Goal: Information Seeking & Learning: Find specific page/section

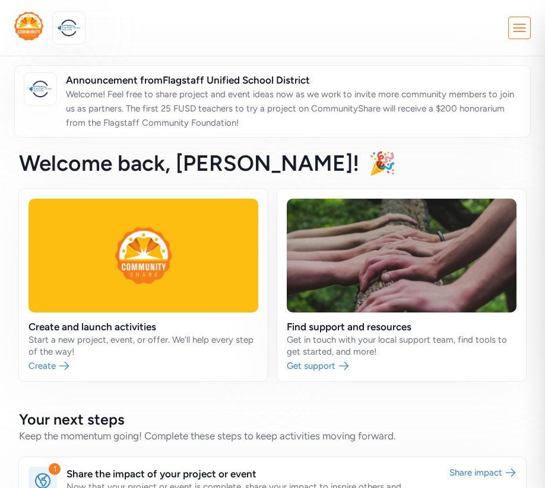
click at [513, 35] on icon at bounding box center [519, 27] width 21 height 21
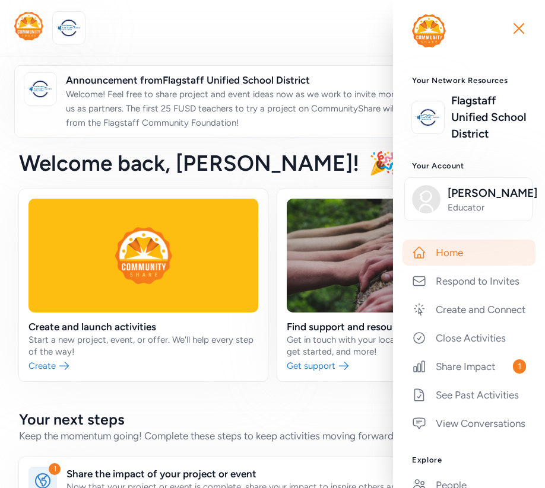
click at [345, 36] on div "Close Your Network Resources Flagstaff Unified School District Your Account She…" at bounding box center [272, 28] width 516 height 32
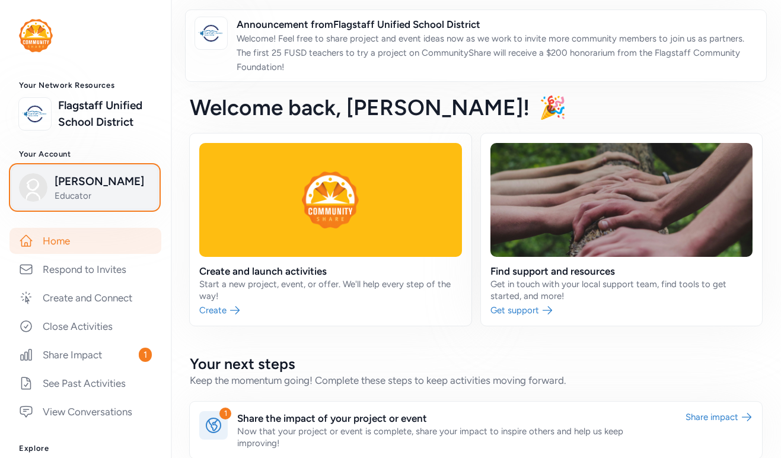
click at [77, 189] on span "Sheryl Wells" at bounding box center [103, 181] width 96 height 17
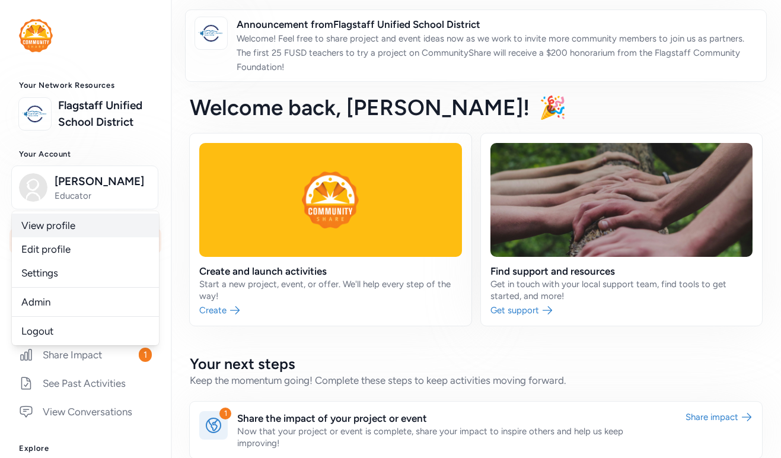
click at [64, 228] on link "View profile" at bounding box center [85, 226] width 147 height 24
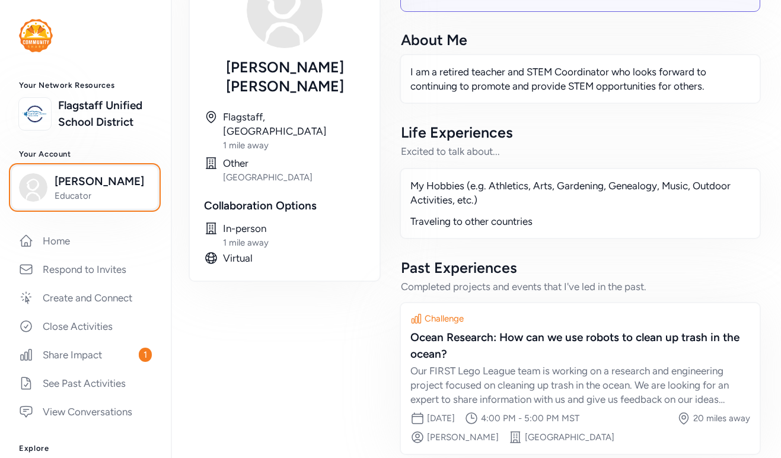
scroll to position [119, 0]
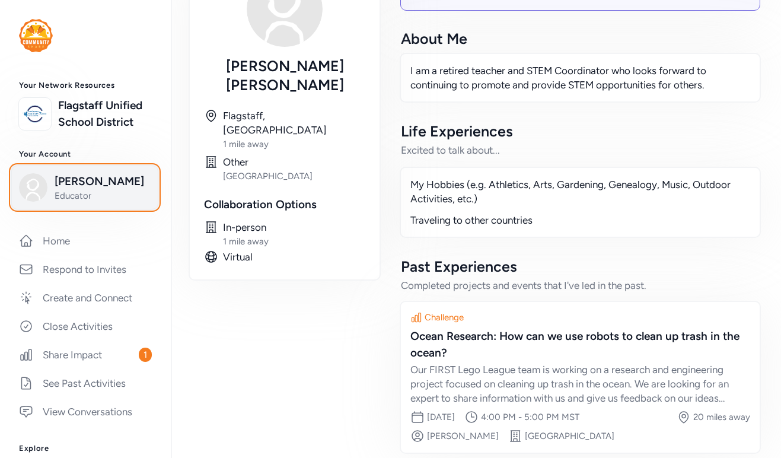
click at [83, 185] on span "Sheryl Wells" at bounding box center [103, 181] width 96 height 17
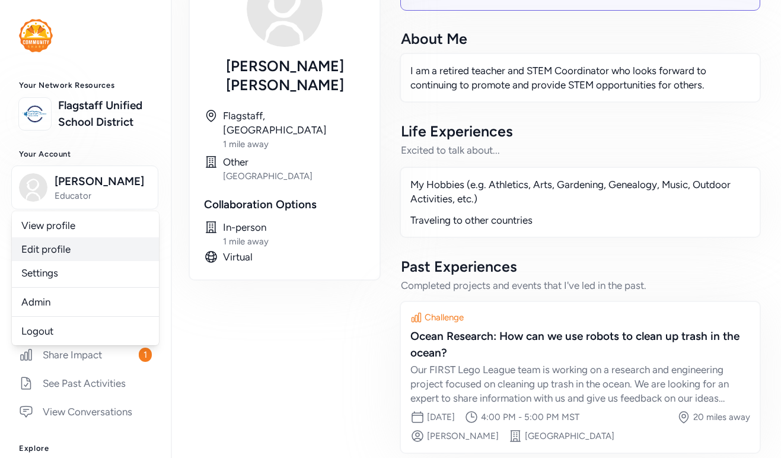
click at [55, 246] on link "Edit profile" at bounding box center [85, 249] width 147 height 24
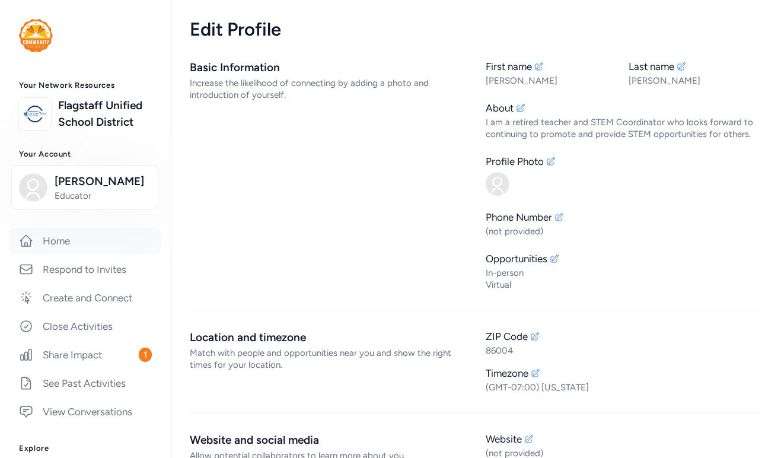
click at [57, 238] on link "Home" at bounding box center [85, 241] width 152 height 26
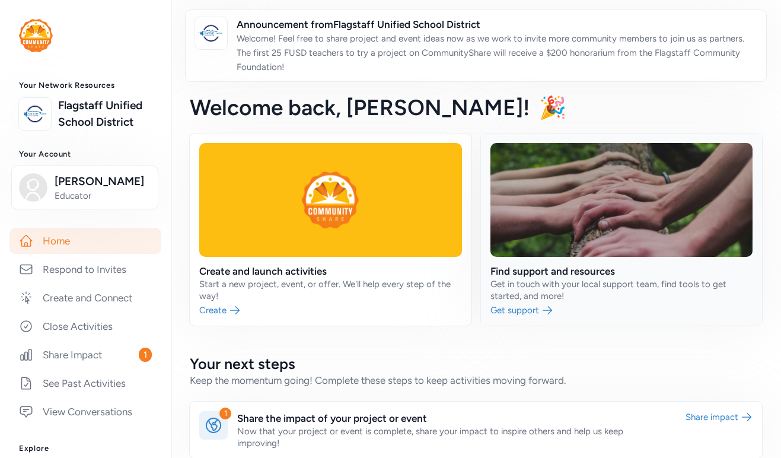
click at [544, 268] on link at bounding box center [622, 230] width 282 height 192
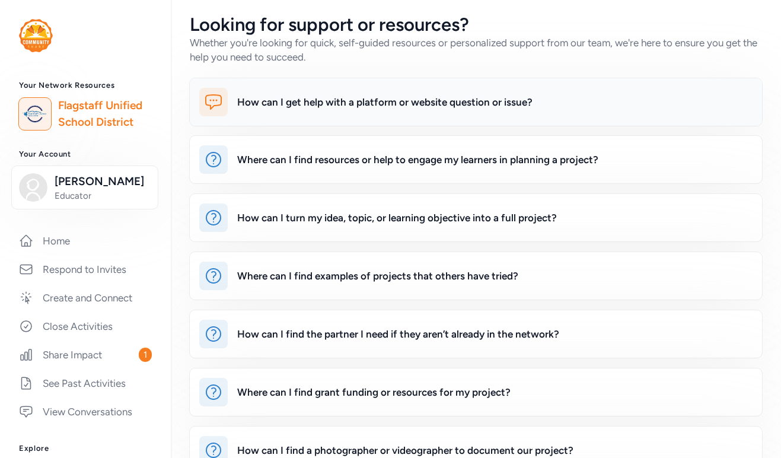
click at [313, 98] on div "How can I get help with a platform or website question or issue?" at bounding box center [384, 102] width 295 height 14
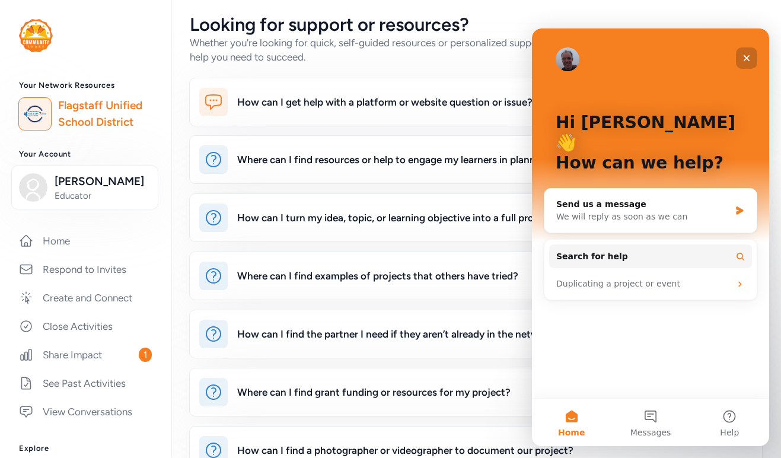
click at [544, 59] on icon "Close" at bounding box center [746, 57] width 9 height 9
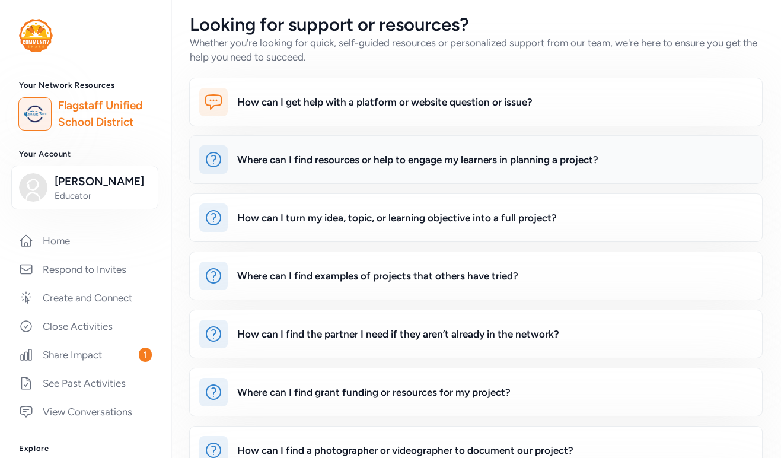
click at [366, 164] on div "Where can I find resources or help to engage my learners in planning a project?" at bounding box center [417, 159] width 361 height 14
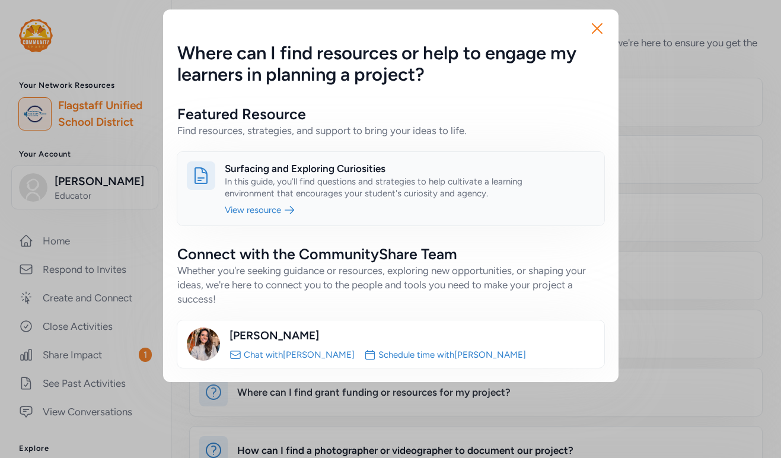
click at [287, 207] on link at bounding box center [390, 189] width 427 height 74
click at [544, 30] on icon "button" at bounding box center [597, 28] width 19 height 19
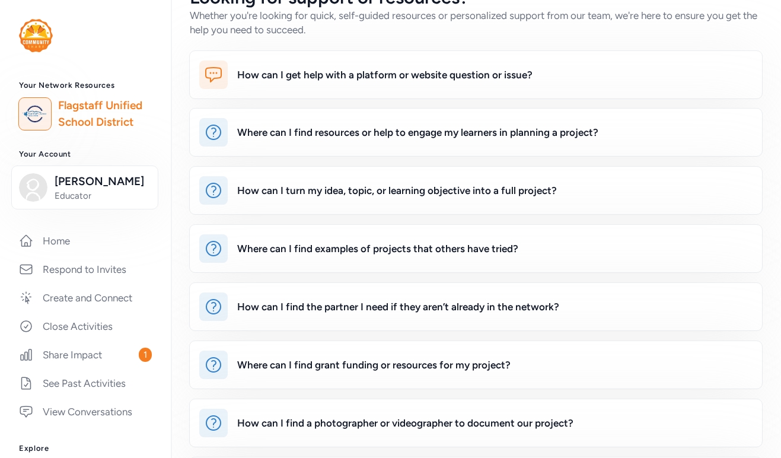
scroll to position [35, 0]
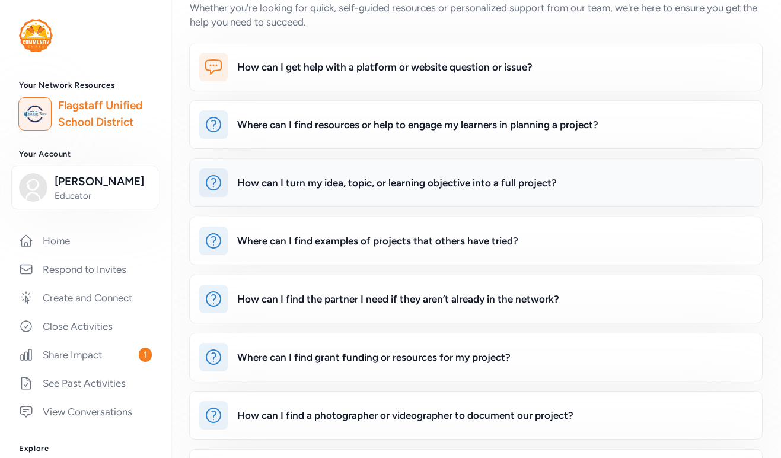
click at [373, 179] on div "How can I turn my idea, topic, or learning objective into a full project?" at bounding box center [397, 183] width 320 height 14
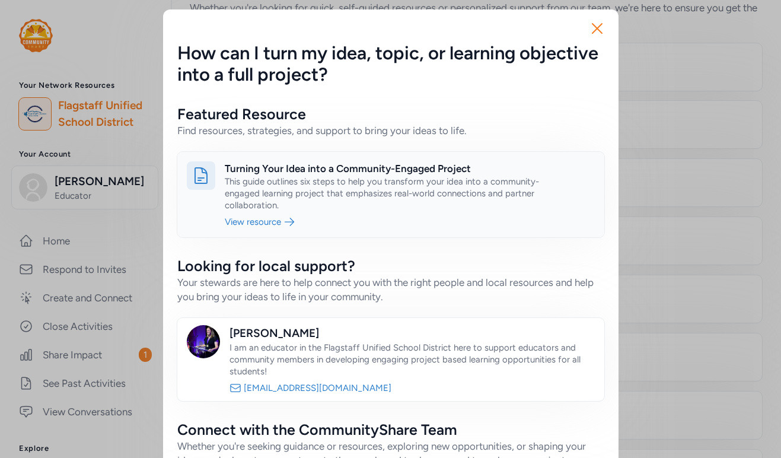
click at [259, 221] on link at bounding box center [390, 194] width 427 height 85
click at [544, 27] on icon "button" at bounding box center [597, 28] width 19 height 19
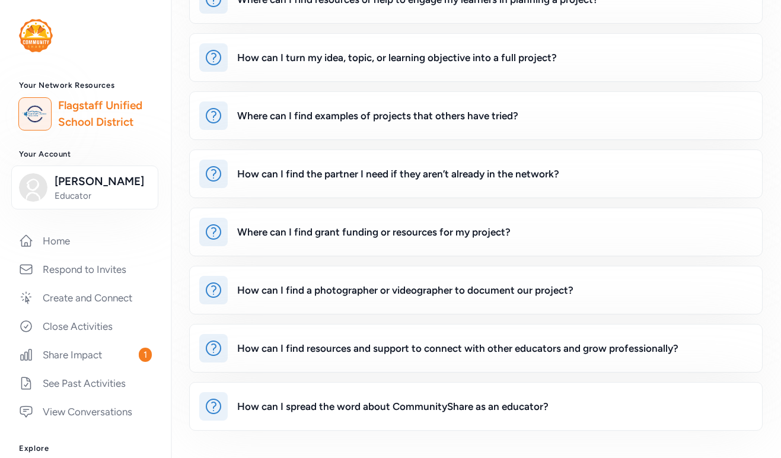
scroll to position [161, 0]
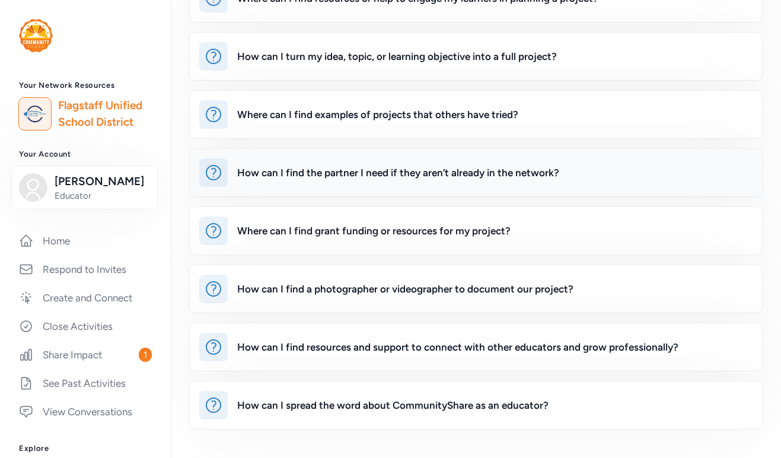
click at [328, 171] on div "How can I find the partner I need if they aren’t already in the network?" at bounding box center [398, 173] width 322 height 14
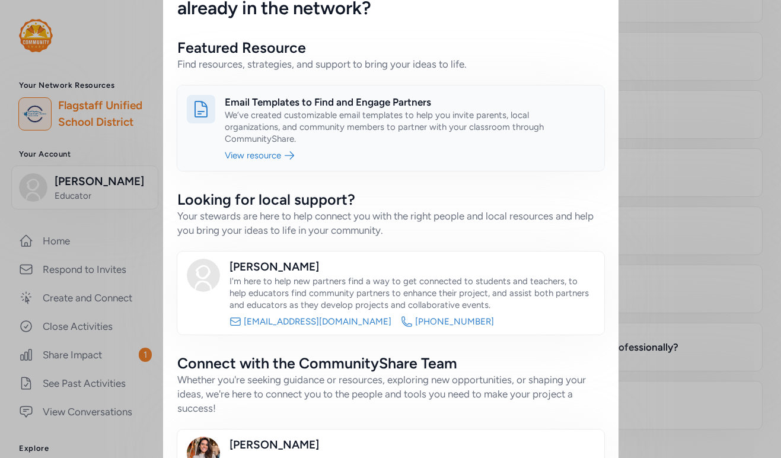
scroll to position [53, 0]
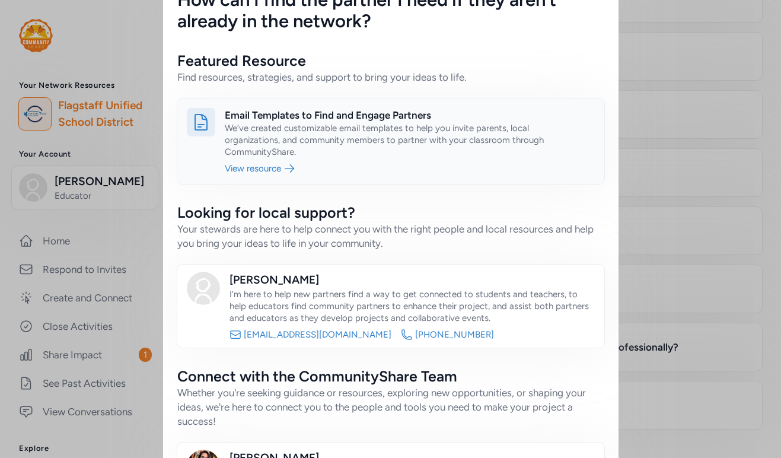
click at [275, 167] on link at bounding box center [390, 140] width 427 height 85
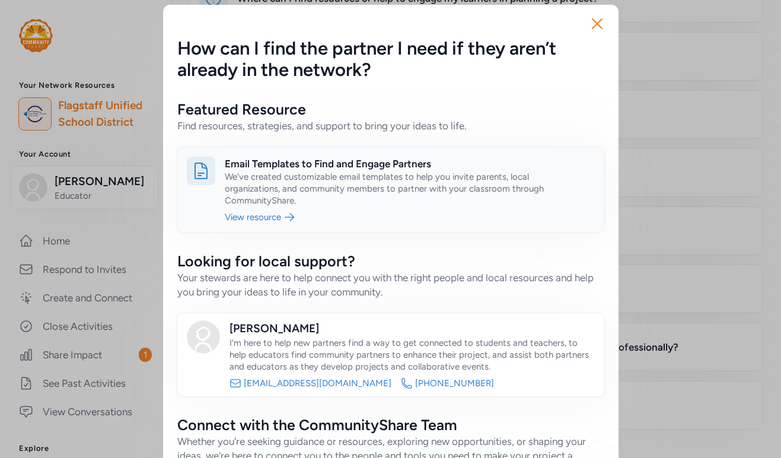
scroll to position [0, 0]
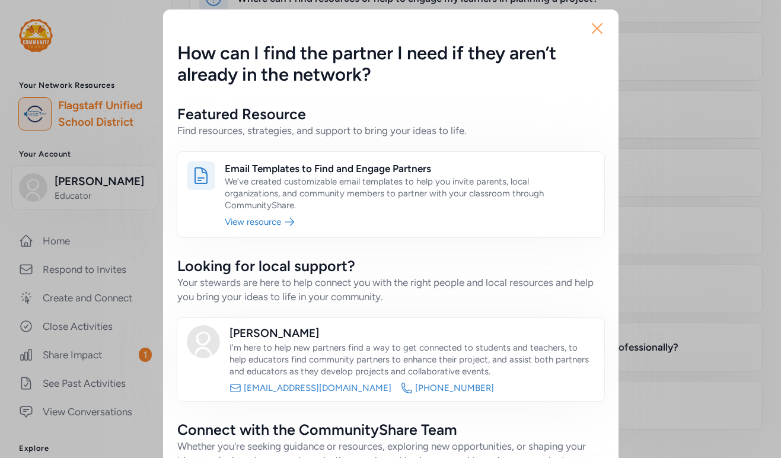
click at [544, 28] on icon "button" at bounding box center [597, 28] width 9 height 9
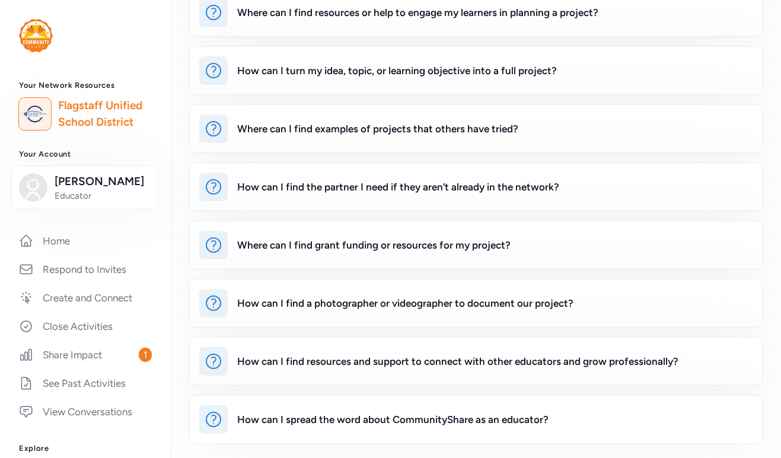
scroll to position [161, 0]
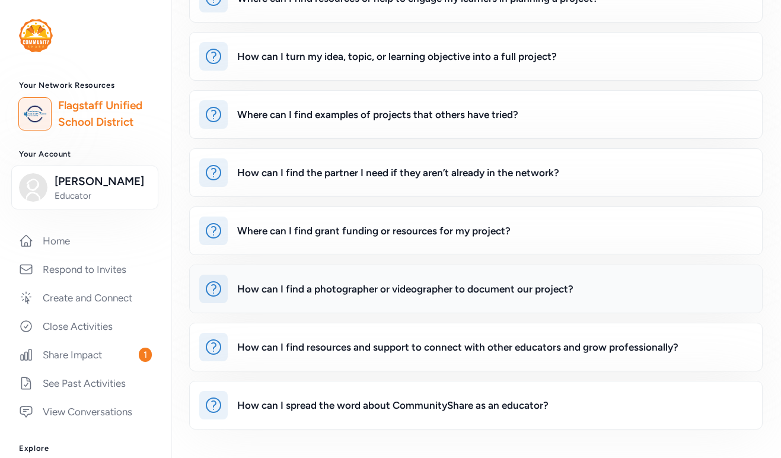
click at [298, 289] on div "How can I find a photographer or videographer to document our project?" at bounding box center [405, 289] width 336 height 14
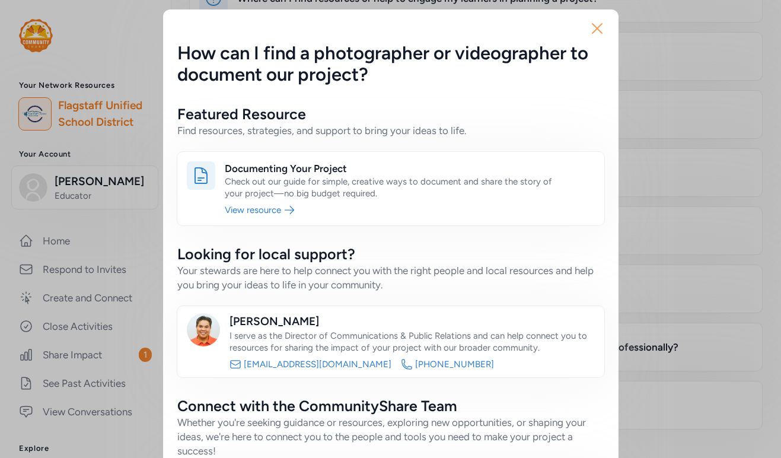
click at [544, 27] on icon "button" at bounding box center [597, 28] width 9 height 9
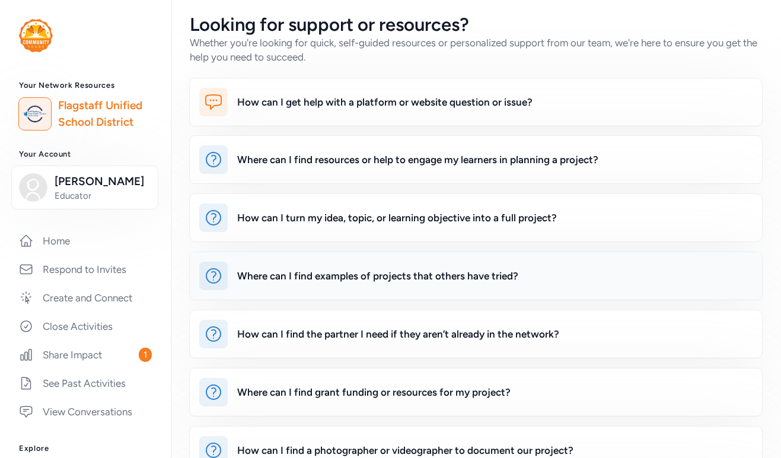
click at [389, 279] on div "Where can I find examples of projects that others have tried?" at bounding box center [377, 276] width 281 height 14
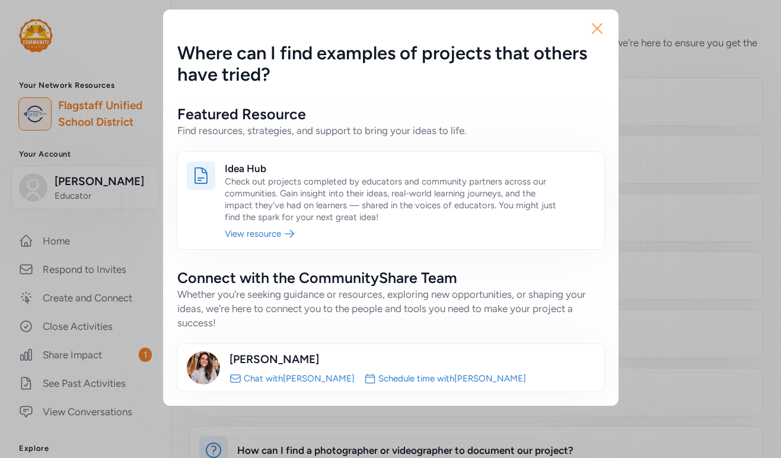
click at [544, 28] on icon "button" at bounding box center [597, 28] width 9 height 9
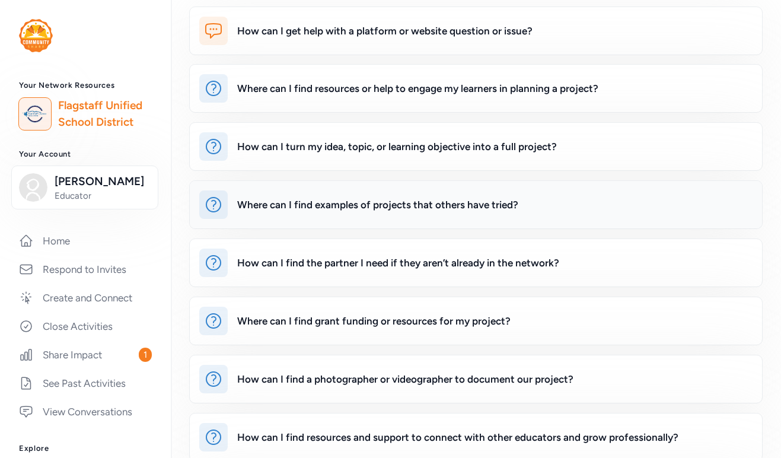
scroll to position [161, 0]
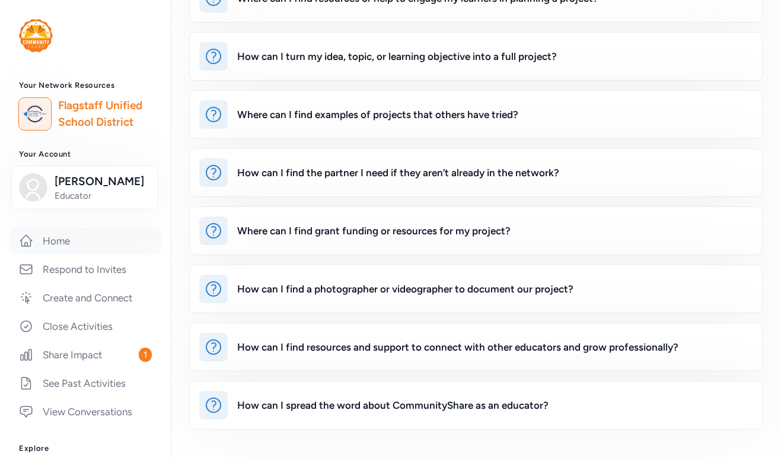
click at [50, 241] on link "Home" at bounding box center [85, 241] width 152 height 26
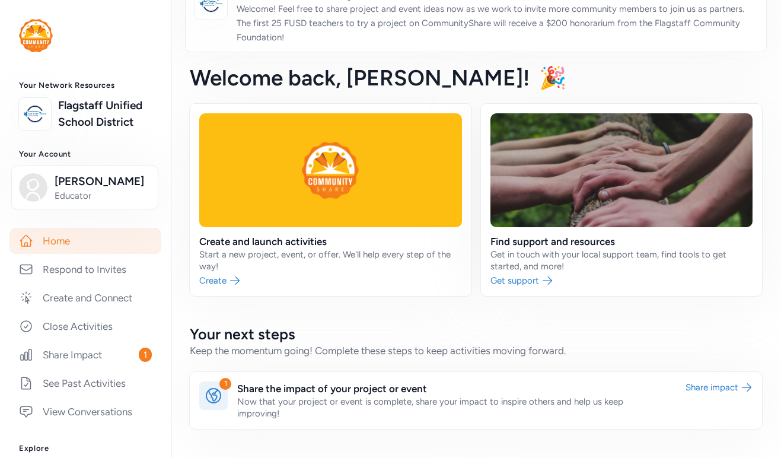
scroll to position [27, 0]
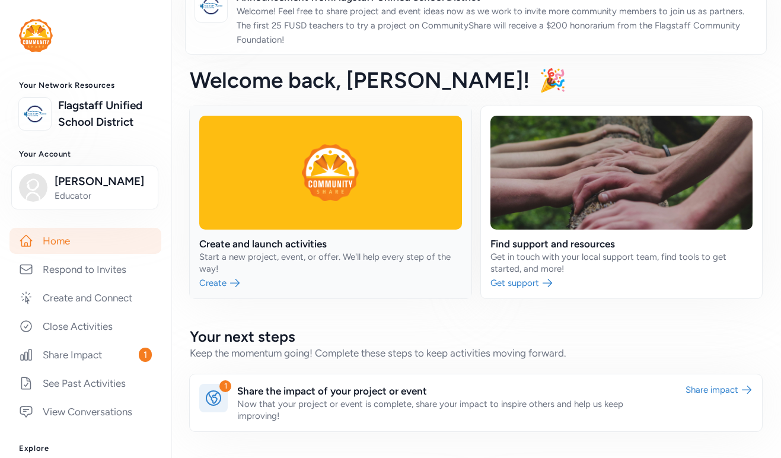
click at [215, 282] on link at bounding box center [331, 202] width 282 height 192
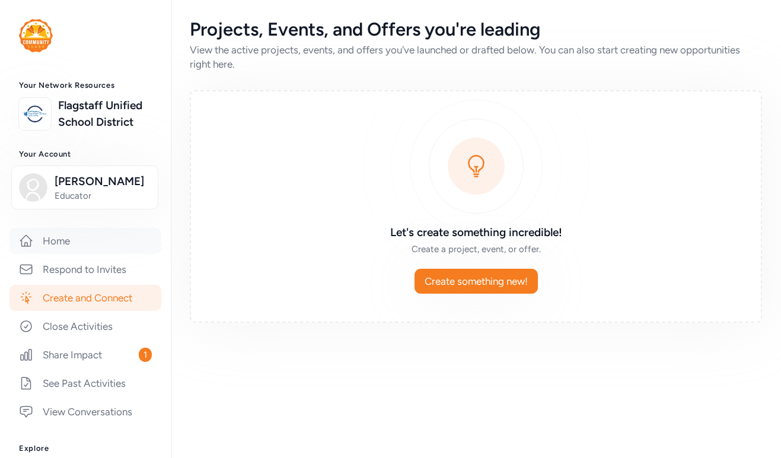
click at [66, 241] on link "Home" at bounding box center [85, 241] width 152 height 26
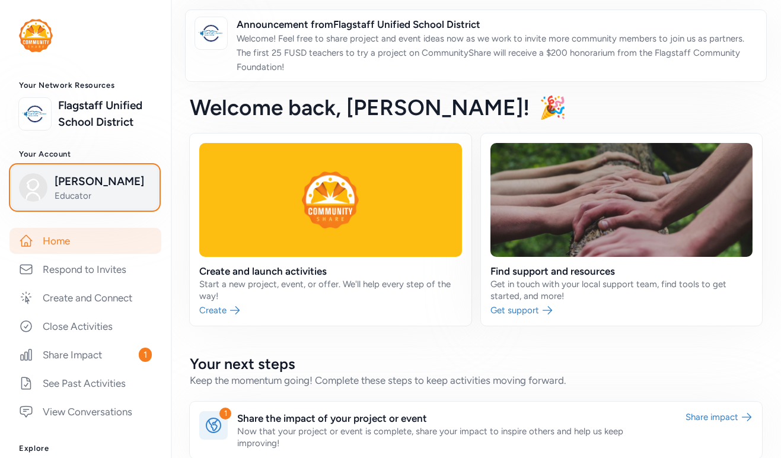
click at [102, 183] on span "Sheryl Wells" at bounding box center [103, 181] width 96 height 17
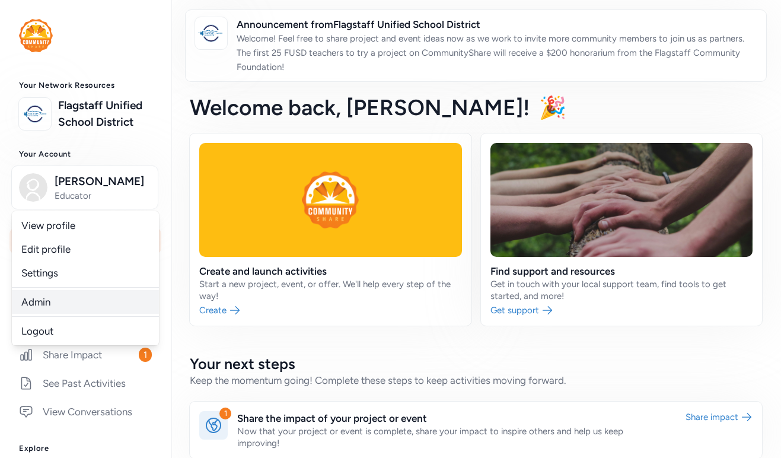
click at [78, 303] on link "Admin" at bounding box center [85, 302] width 147 height 24
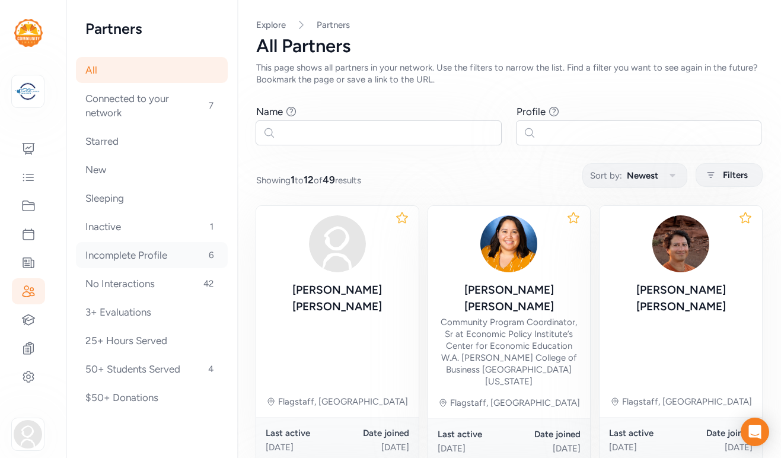
click at [126, 251] on div "Incomplete Profile 6" at bounding box center [152, 255] width 152 height 26
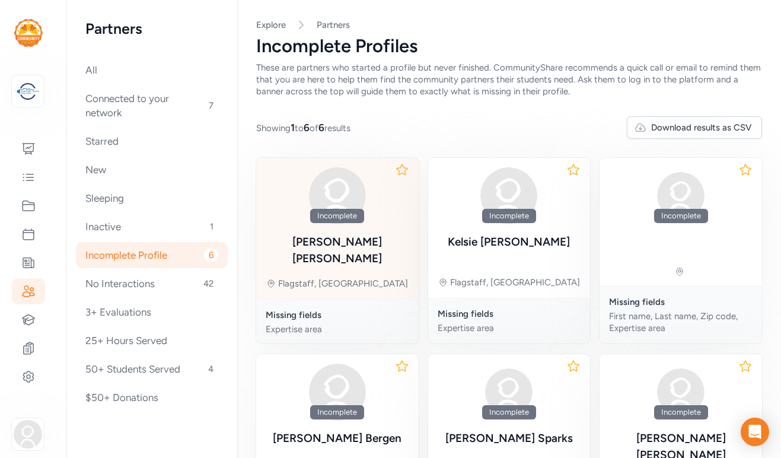
click at [380, 226] on div "Incomplete [PERSON_NAME]" at bounding box center [338, 217] width 144 height 101
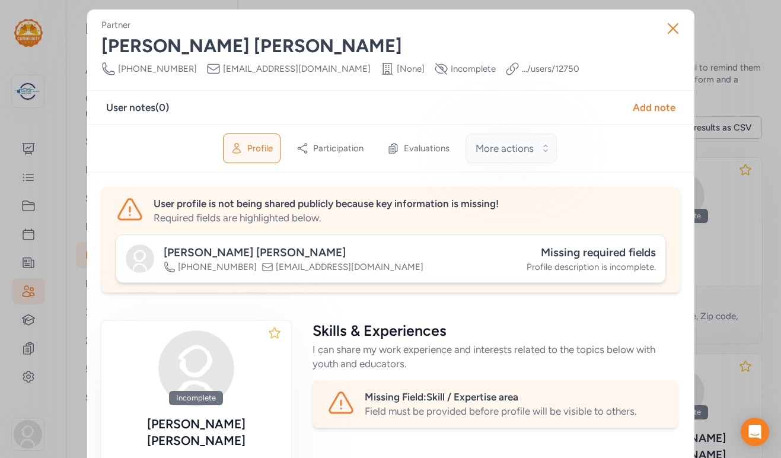
click at [545, 150] on button "More actions" at bounding box center [511, 149] width 91 height 30
click at [596, 81] on div "Partner [PERSON_NAME] Phone Number [PHONE_NUMBER] Email [EMAIL_ADDRESS][DOMAIN_…" at bounding box center [390, 450] width 579 height 862
click at [672, 30] on icon "button" at bounding box center [673, 28] width 19 height 19
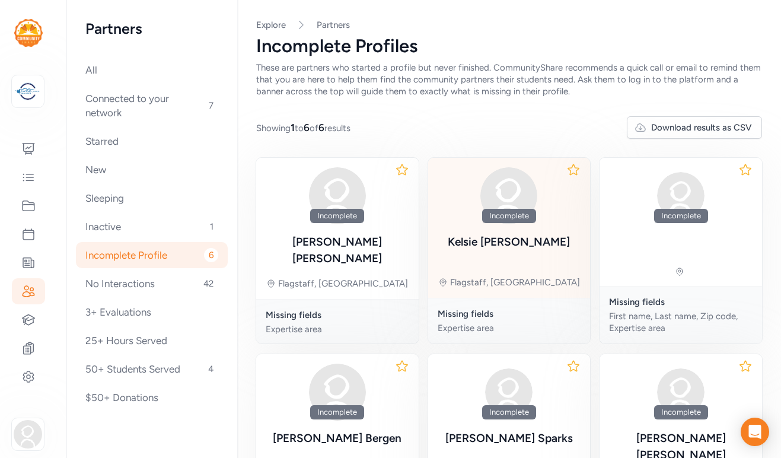
click at [557, 217] on div "Incomplete [PERSON_NAME] Flagstaff, [GEOGRAPHIC_DATA]" at bounding box center [509, 228] width 163 height 140
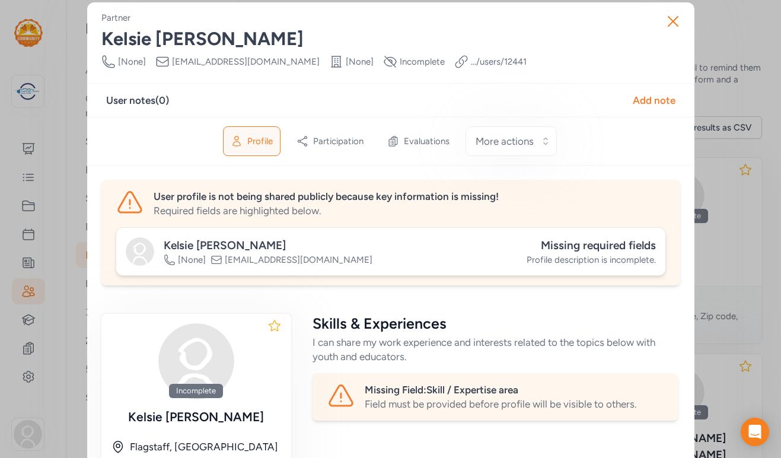
scroll to position [8, 0]
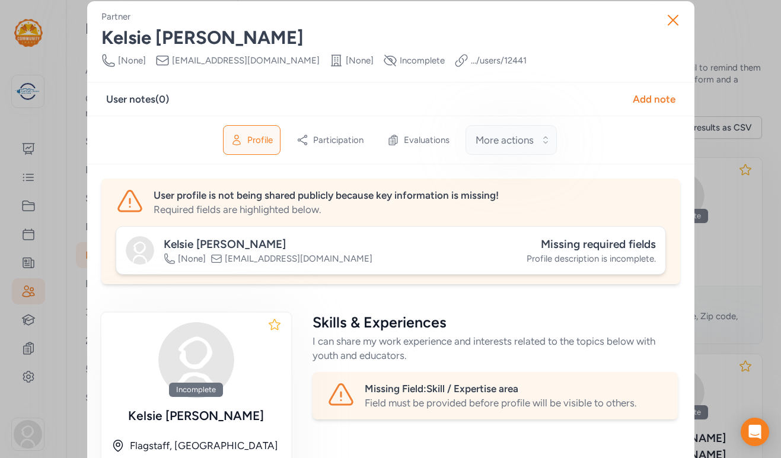
click at [539, 141] on button "More actions" at bounding box center [511, 140] width 91 height 30
click at [637, 140] on div "Profile Participation Evaluations More actions Make profile inactive" at bounding box center [391, 140] width 608 height 49
click at [673, 18] on icon "button" at bounding box center [673, 20] width 19 height 19
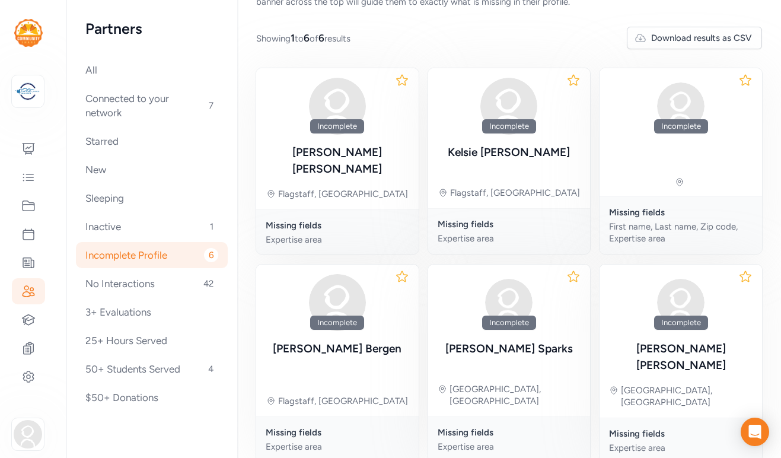
scroll to position [102, 0]
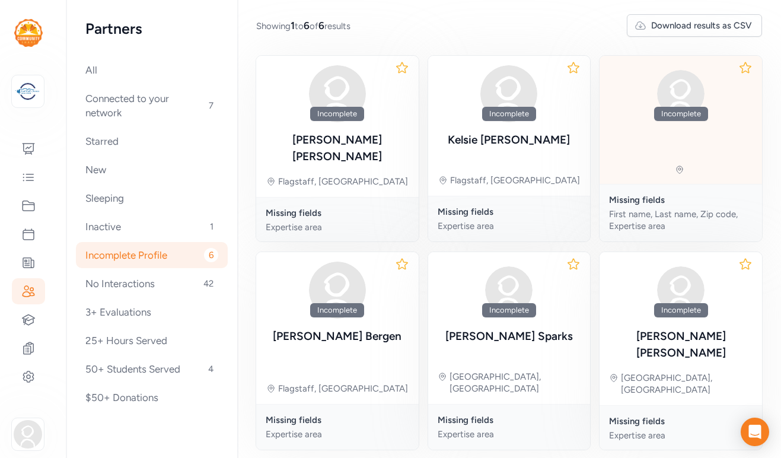
click at [726, 142] on div "Incomplete" at bounding box center [681, 120] width 163 height 128
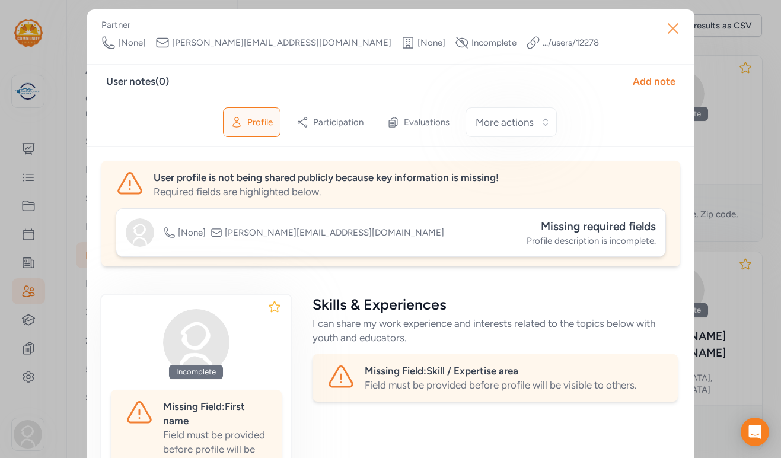
click at [672, 29] on icon "button" at bounding box center [673, 28] width 9 height 9
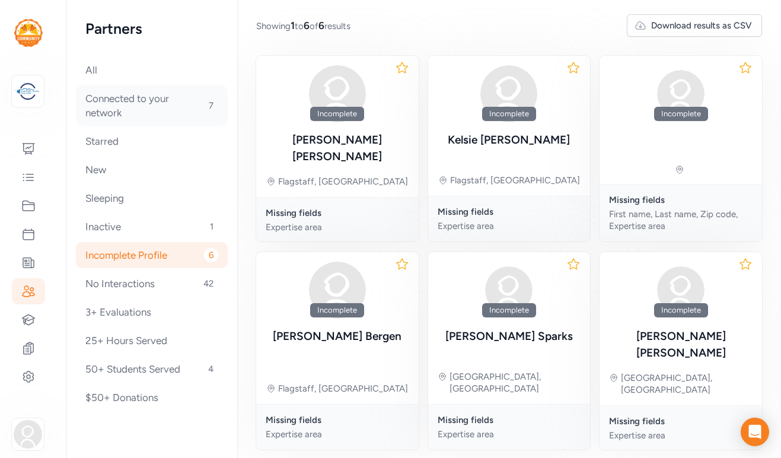
click at [157, 98] on div "Connected to your network 7" at bounding box center [152, 105] width 152 height 40
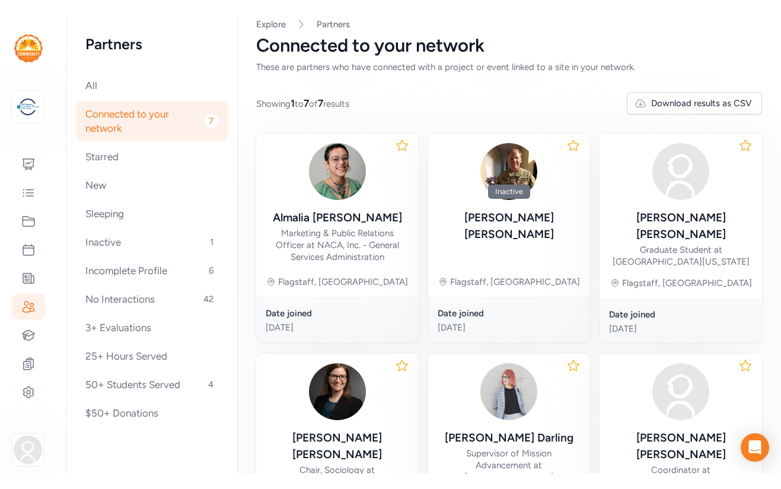
scroll to position [20, 0]
